Goal: Navigation & Orientation: Find specific page/section

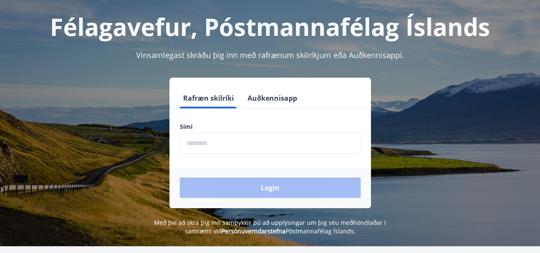
scroll to position [43, 0]
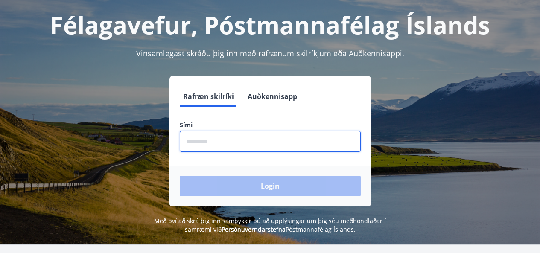
click at [221, 144] on input "phone" at bounding box center [270, 141] width 181 height 21
click at [277, 185] on div "Login" at bounding box center [271, 186] width 202 height 41
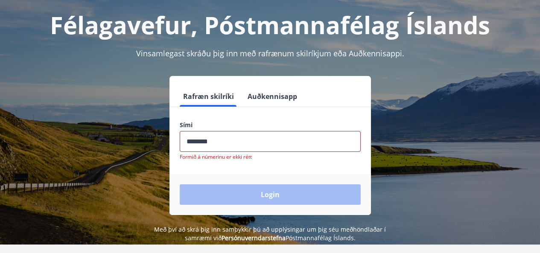
click at [290, 167] on form "Rafræn skilríki Auðkennisapp Sími ​ Formið á númerinu er ekki rétt Login" at bounding box center [271, 150] width 202 height 129
click at [244, 140] on input "phone" at bounding box center [270, 141] width 181 height 21
type input "********"
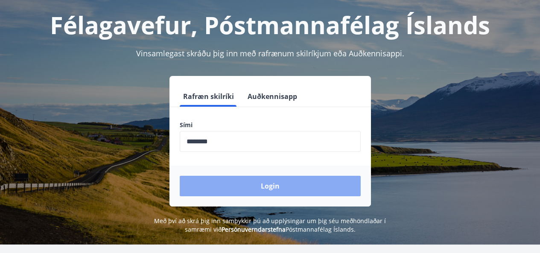
click at [273, 182] on button "Login" at bounding box center [270, 186] width 181 height 21
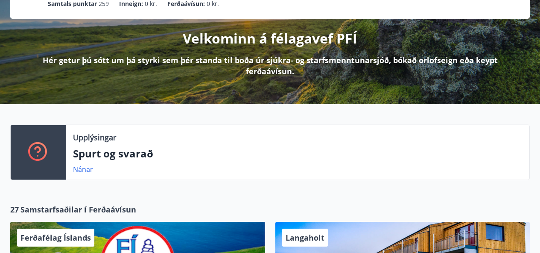
scroll to position [128, 0]
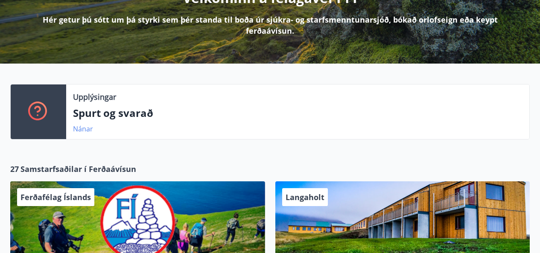
click at [86, 130] on link "Nánar" at bounding box center [83, 128] width 20 height 9
